Goal: Find specific page/section: Find specific page/section

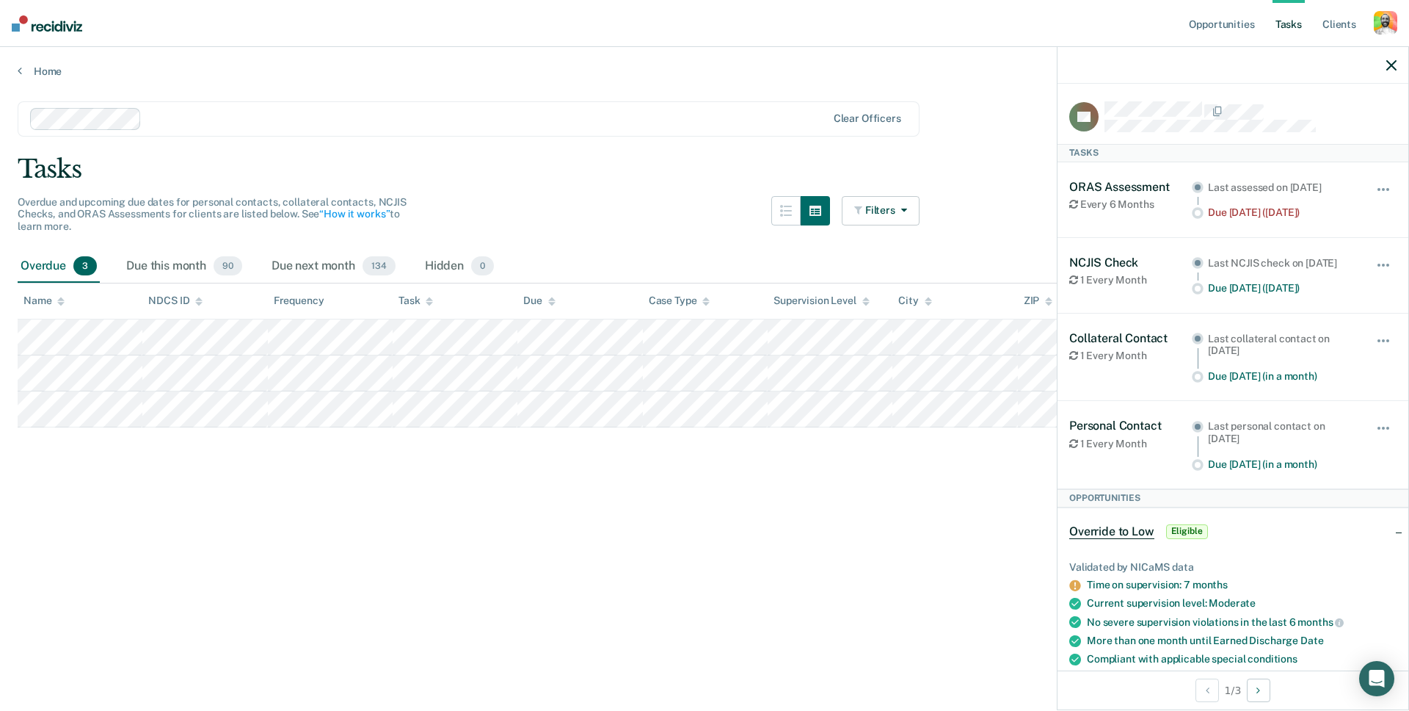
click at [1383, 30] on div "button" at bounding box center [1385, 22] width 23 height 23
click at [1274, 57] on link "Profile" at bounding box center [1327, 60] width 118 height 12
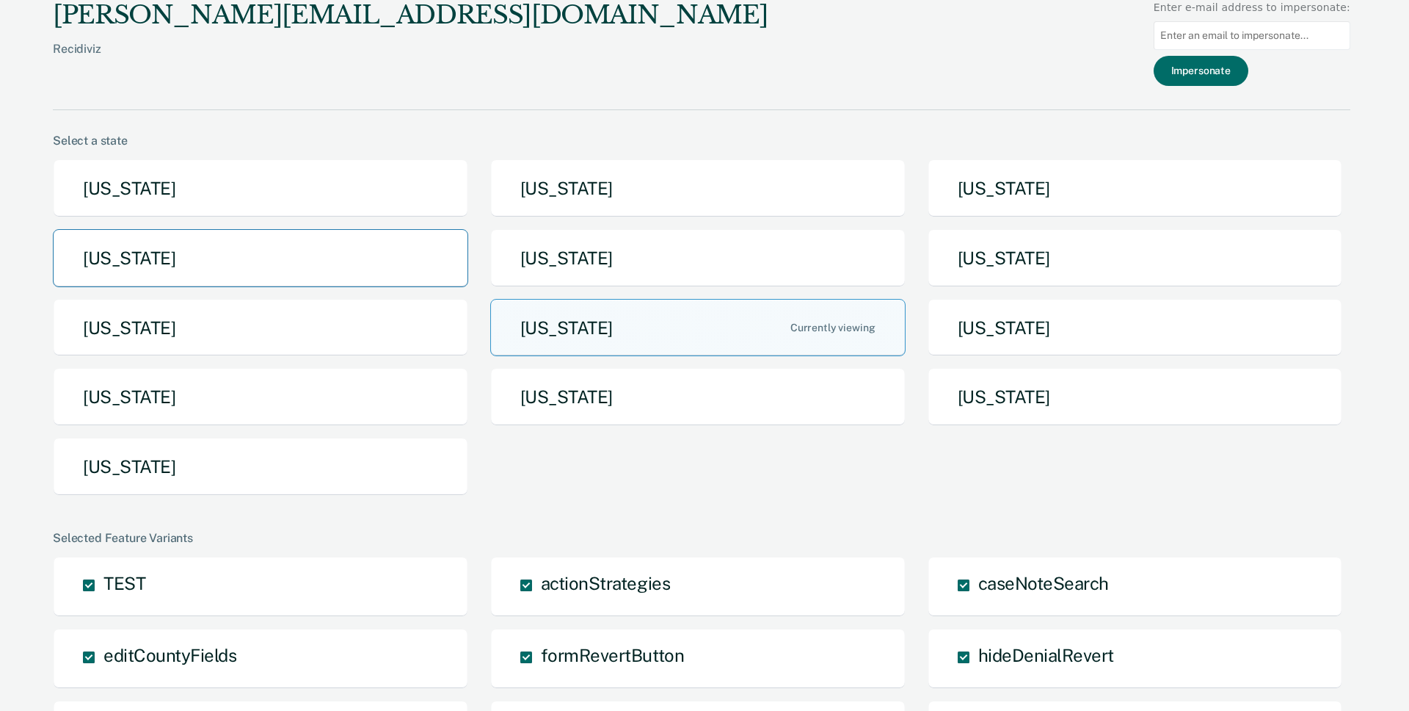
click at [307, 251] on button "[US_STATE]" at bounding box center [260, 258] width 415 height 58
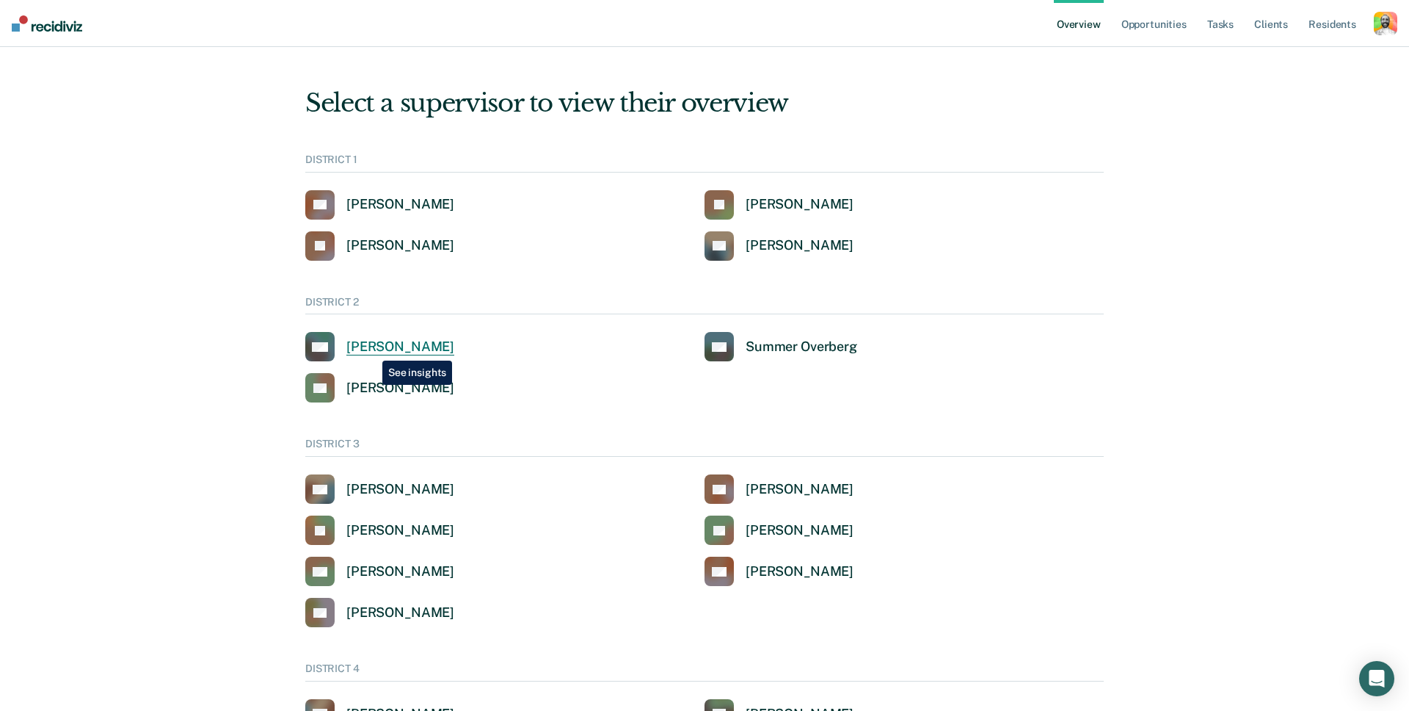
click at [371, 349] on div "[PERSON_NAME]" at bounding box center [400, 346] width 108 height 17
click at [1226, 32] on link "Tasks" at bounding box center [1221, 23] width 32 height 47
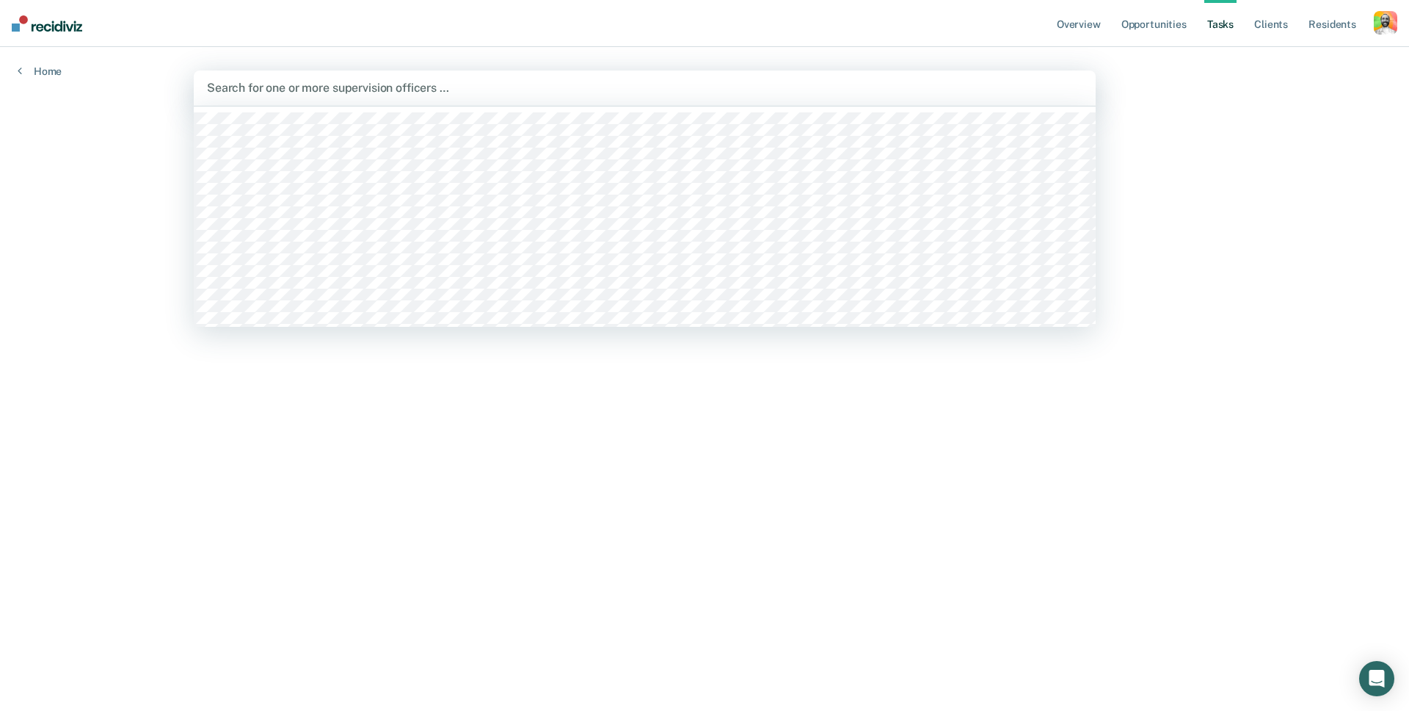
click at [321, 80] on div at bounding box center [645, 87] width 876 height 17
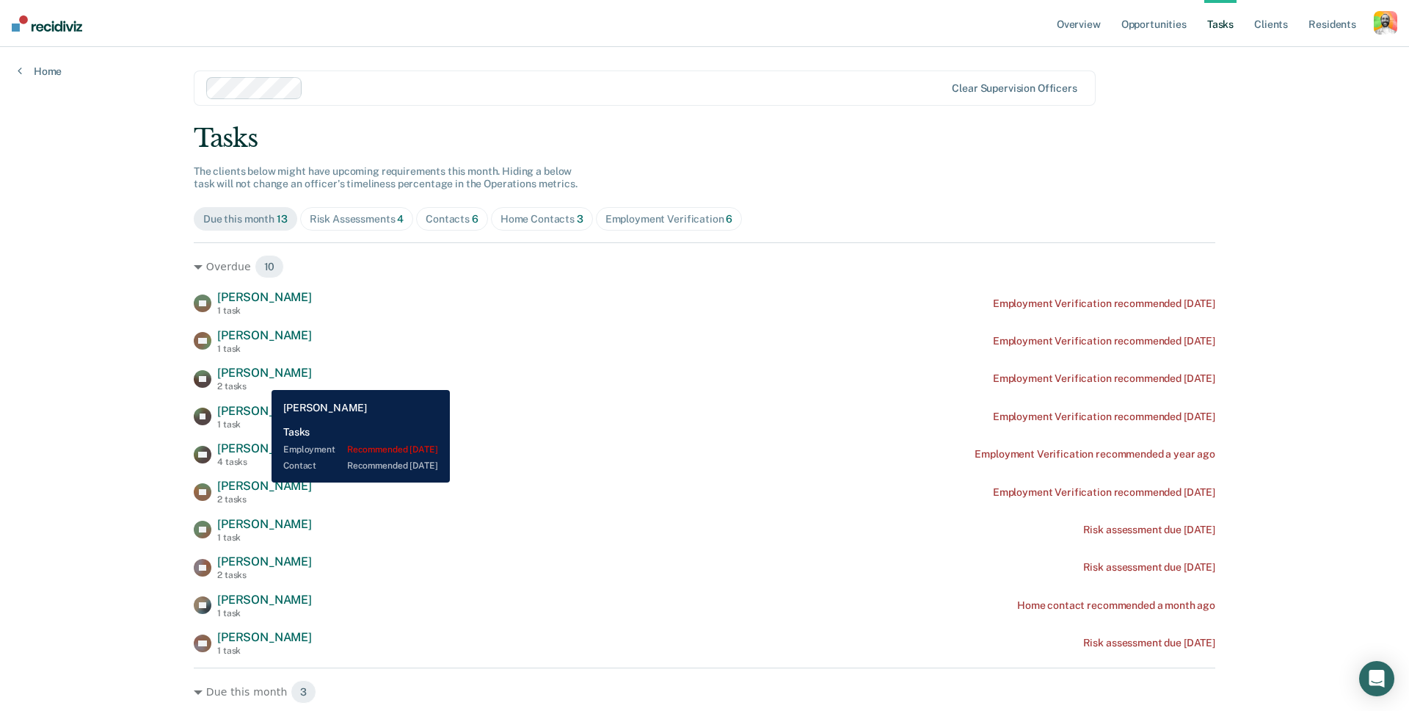
click at [261, 379] on div "[PERSON_NAME] 2 tasks" at bounding box center [264, 379] width 95 height 26
